Goal: Ask a question

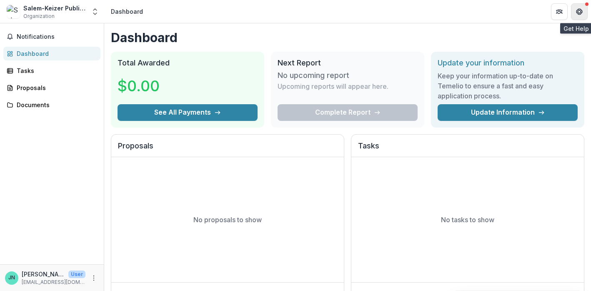
click at [576, 13] on button "Get Help" at bounding box center [579, 11] width 17 height 17
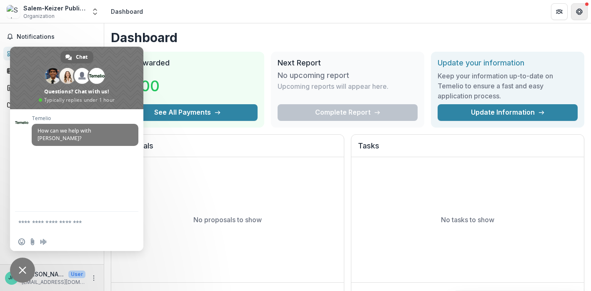
click at [576, 13] on button "Get Help" at bounding box center [579, 11] width 17 height 17
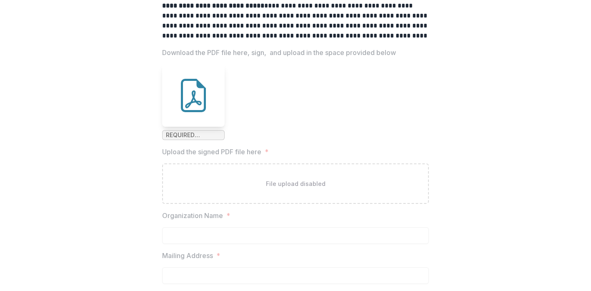
scroll to position [203, 0]
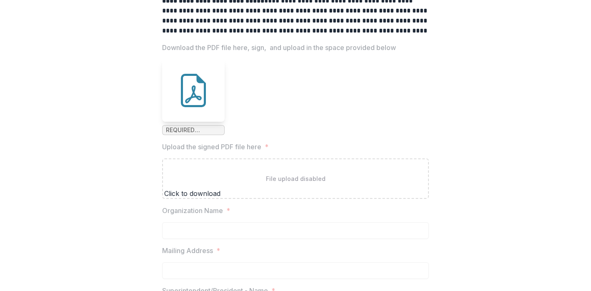
click at [199, 107] on icon at bounding box center [193, 90] width 25 height 33
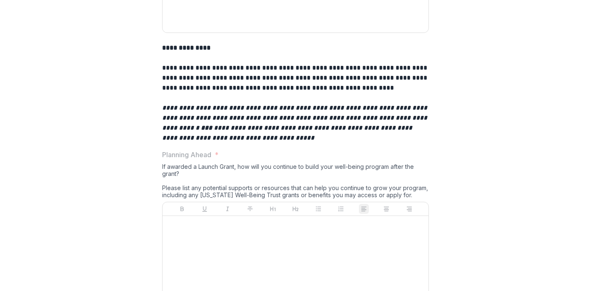
scroll to position [2607, 0]
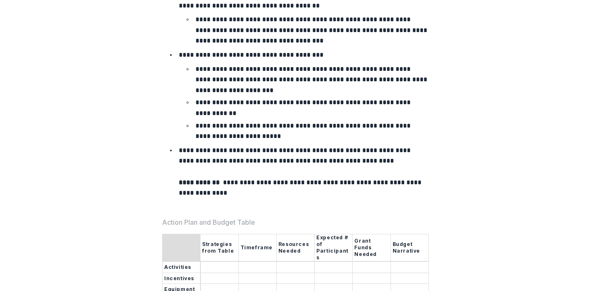
scroll to position [3211, 0]
